Goal: Task Accomplishment & Management: Use online tool/utility

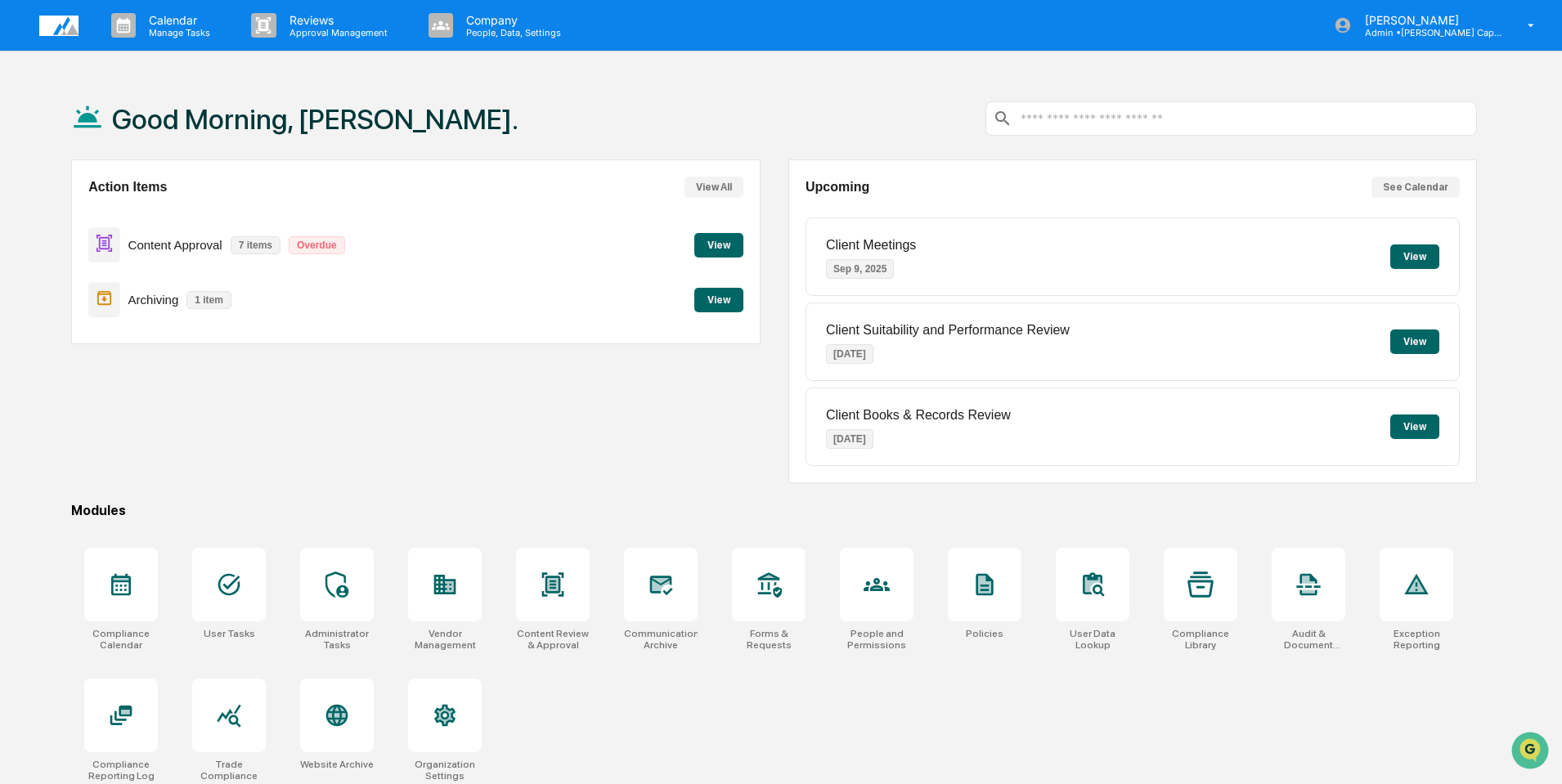
click at [718, 292] on button "View" at bounding box center [719, 300] width 49 height 24
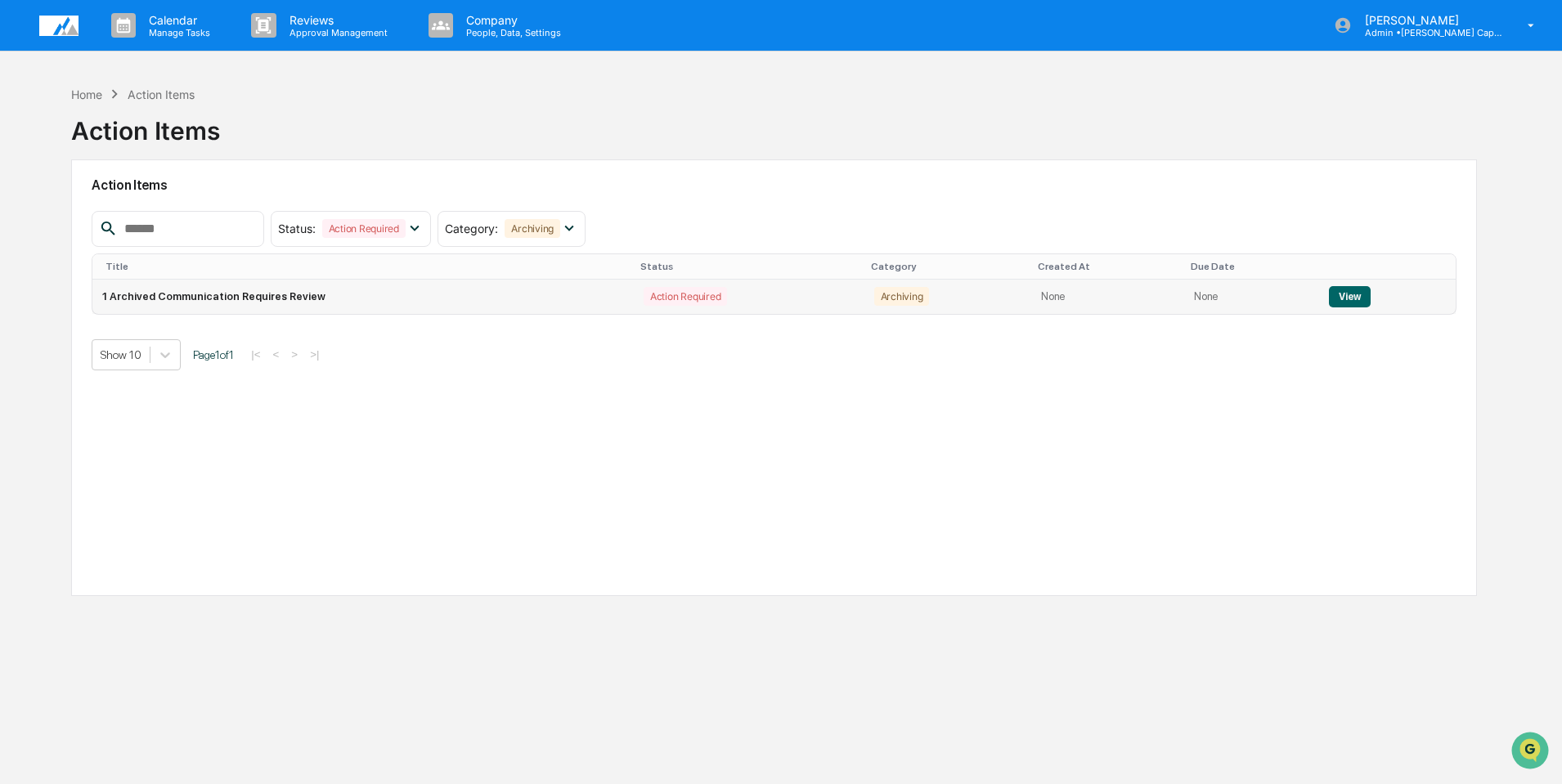
click at [1338, 296] on button "View" at bounding box center [1350, 296] width 42 height 22
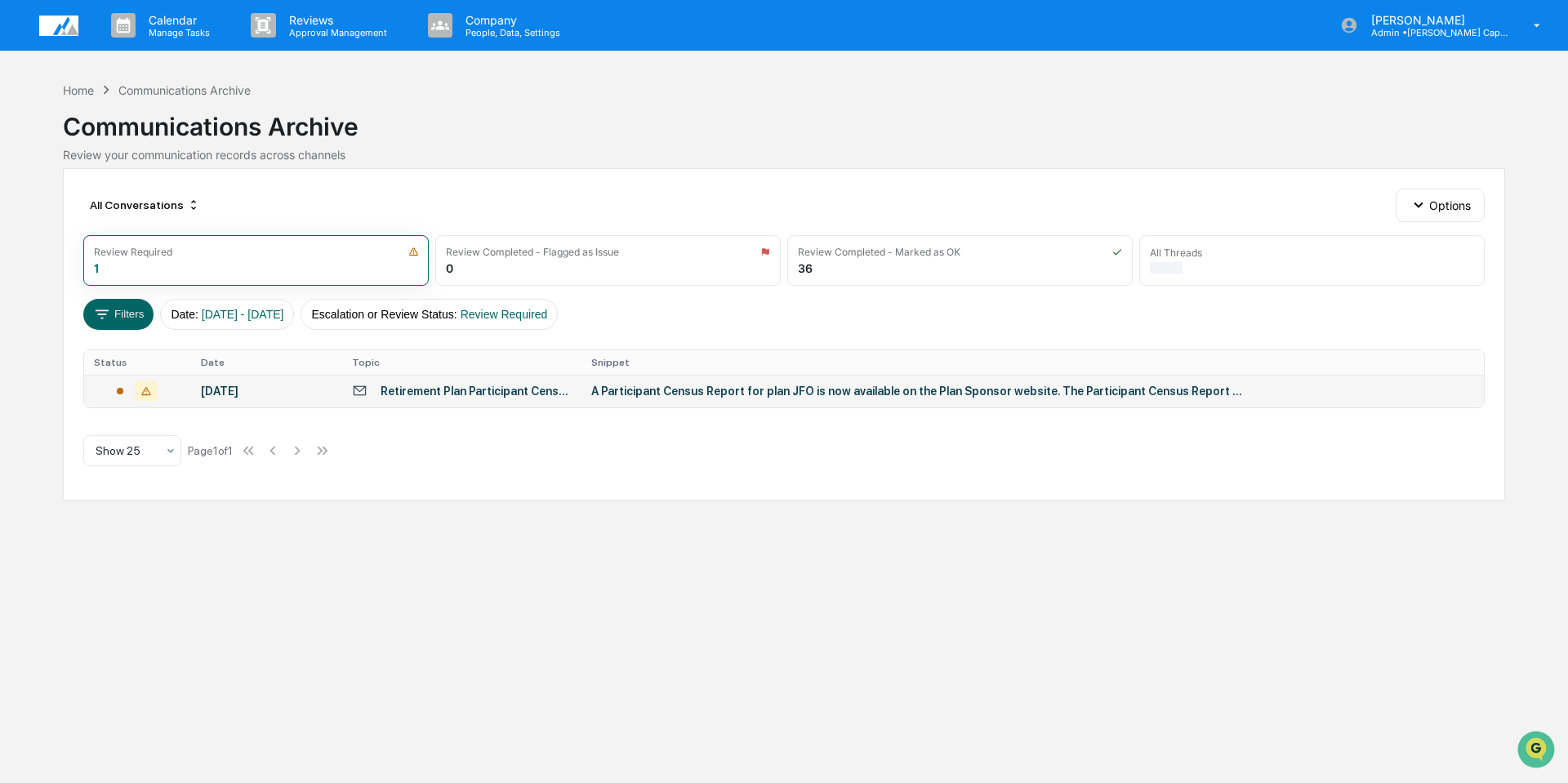
click at [500, 394] on div "Retirement Plan Participant Census Report" at bounding box center [476, 390] width 191 height 13
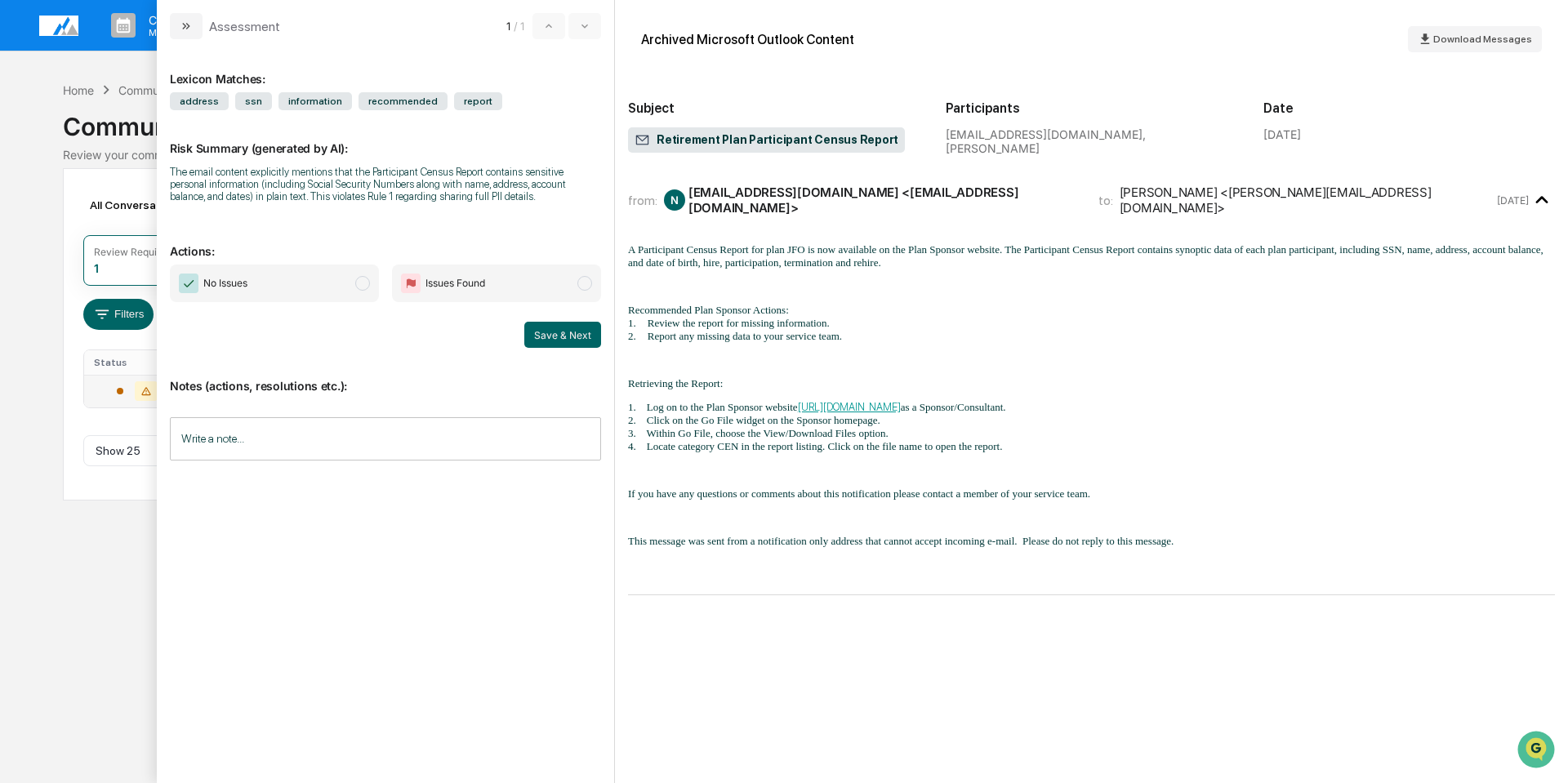
click at [286, 442] on input "Write a note..." at bounding box center [385, 439] width 431 height 43
click at [199, 282] on span "No Issues" at bounding box center [213, 283] width 68 height 20
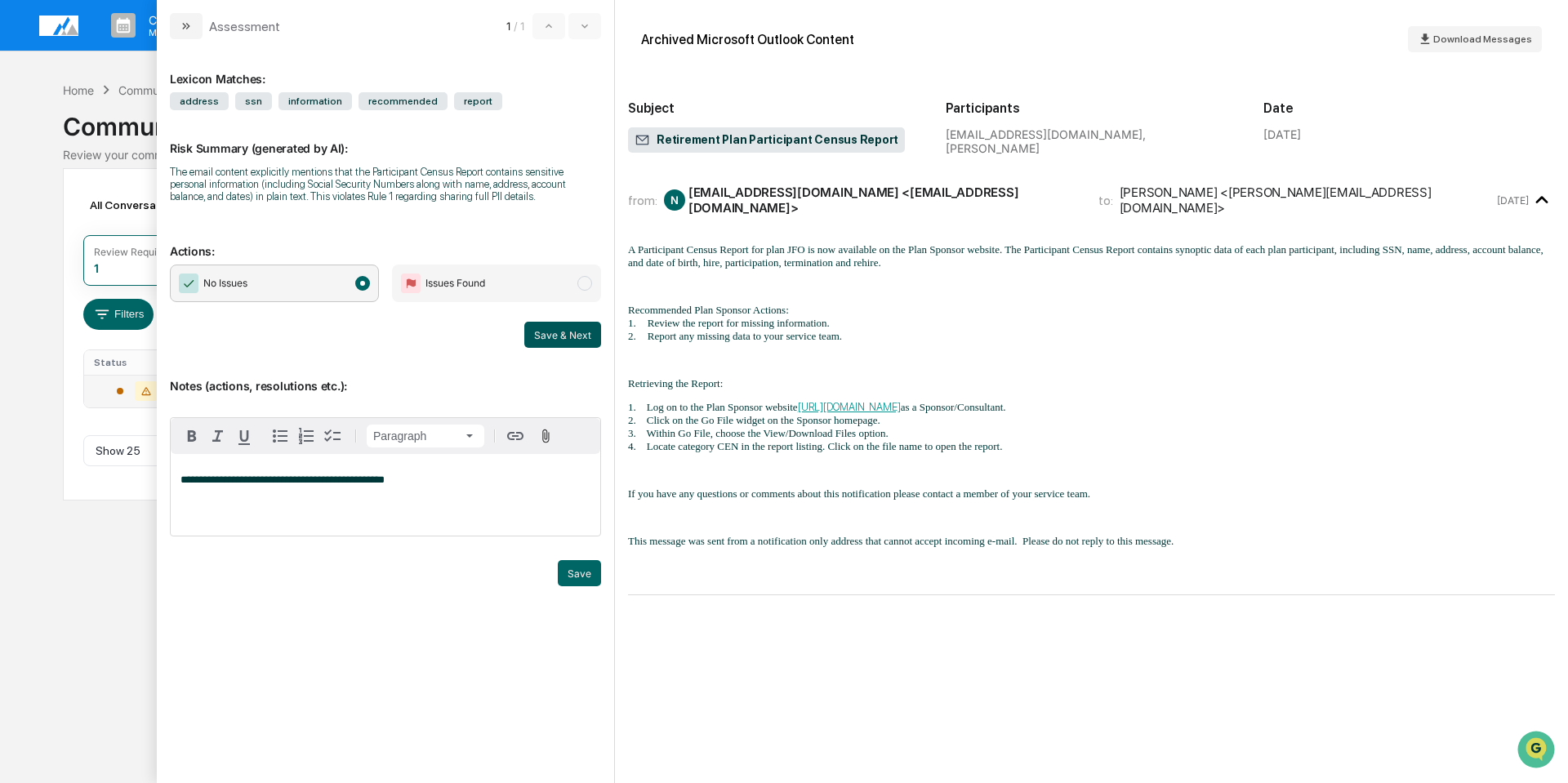
click at [569, 336] on button "Save & Next" at bounding box center [562, 335] width 77 height 26
